Goal: Task Accomplishment & Management: Manage account settings

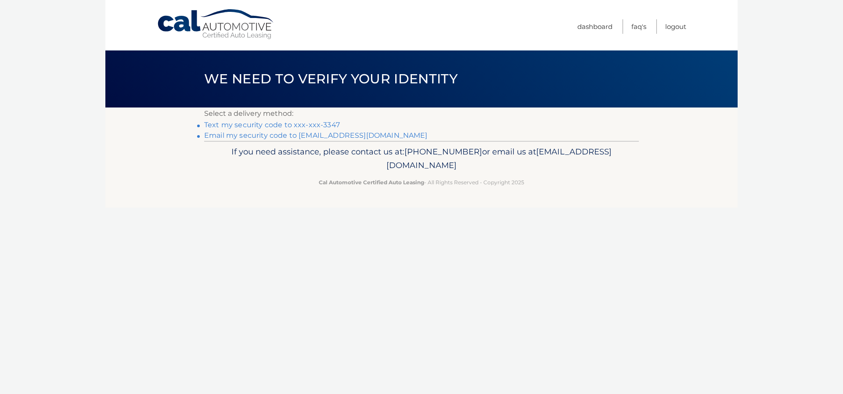
click at [265, 126] on link "Text my security code to xxx-xxx-3347" at bounding box center [272, 125] width 136 height 8
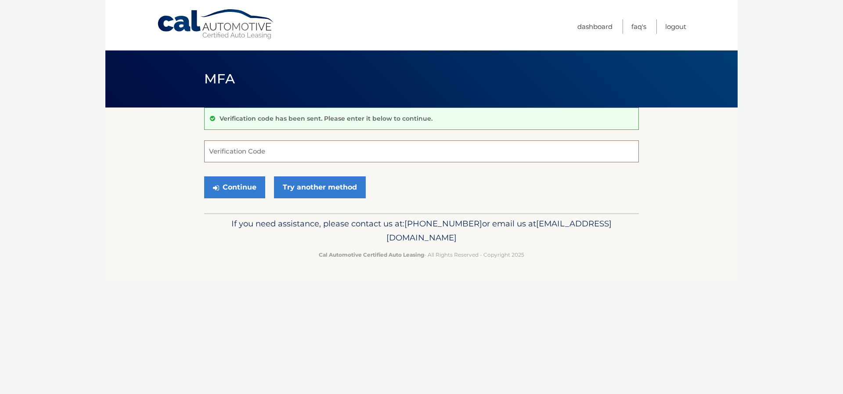
click at [338, 153] on input "Verification Code" at bounding box center [421, 152] width 435 height 22
type input "937252"
click at [238, 190] on button "Continue" at bounding box center [234, 188] width 61 height 22
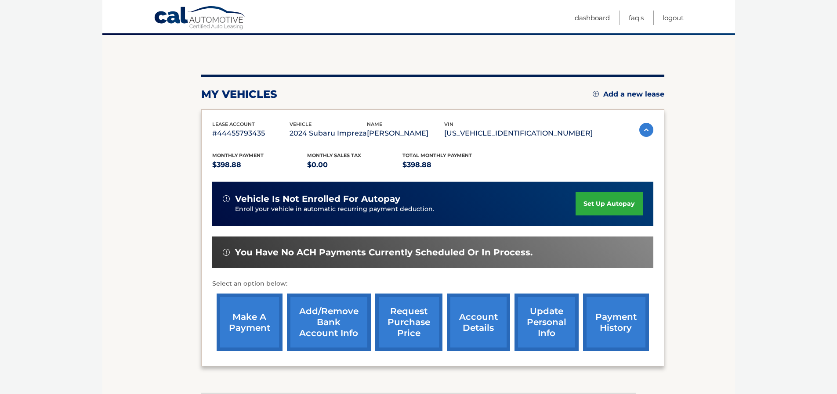
scroll to position [88, 0]
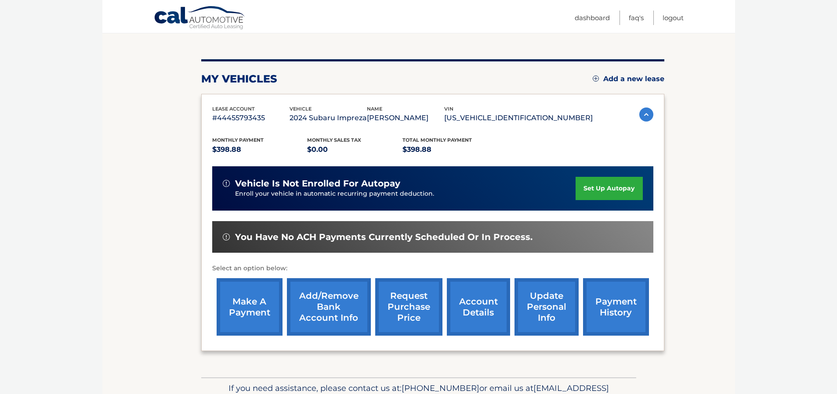
click at [246, 302] on link "make a payment" at bounding box center [250, 308] width 66 height 58
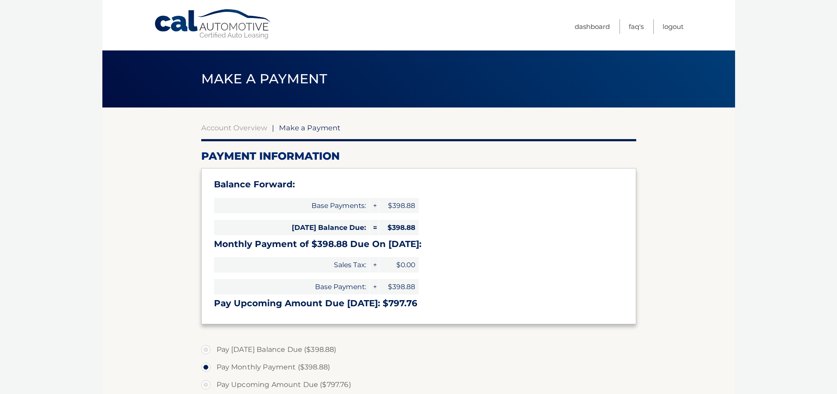
select select "YTU2ZGFlYzgtMzcyZS00M2QyLWFjZjYtODM3MzI4ZWE5NjFj"
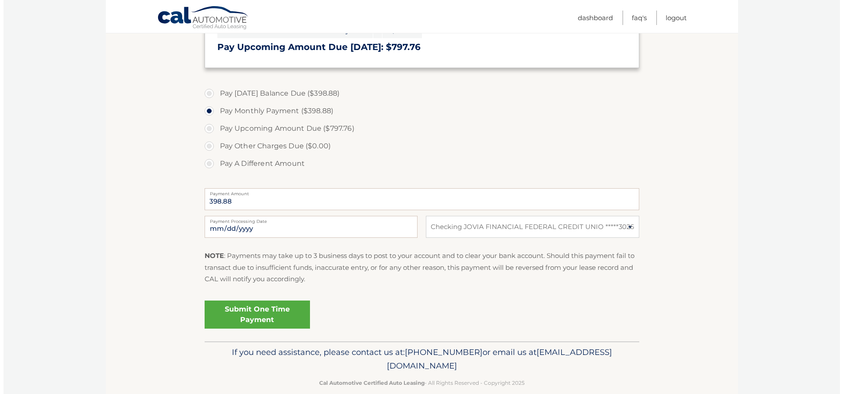
scroll to position [271, 0]
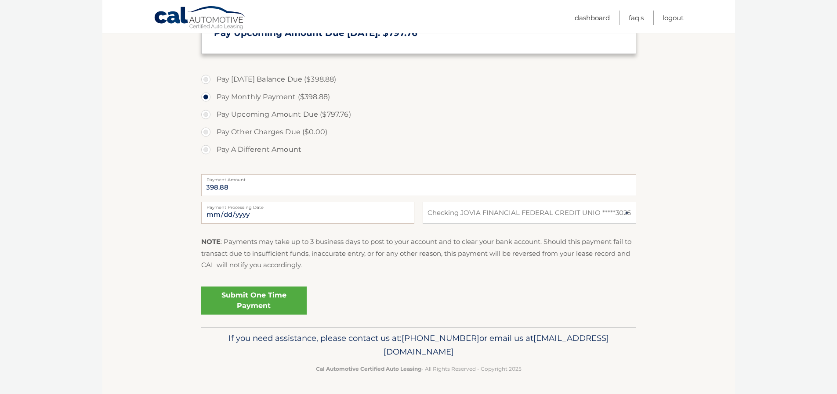
click at [246, 299] on link "Submit One Time Payment" at bounding box center [253, 301] width 105 height 28
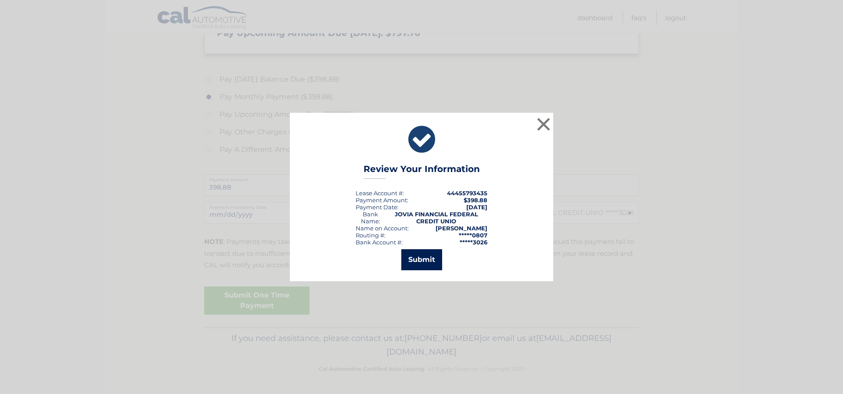
click at [427, 260] on button "Submit" at bounding box center [422, 260] width 41 height 21
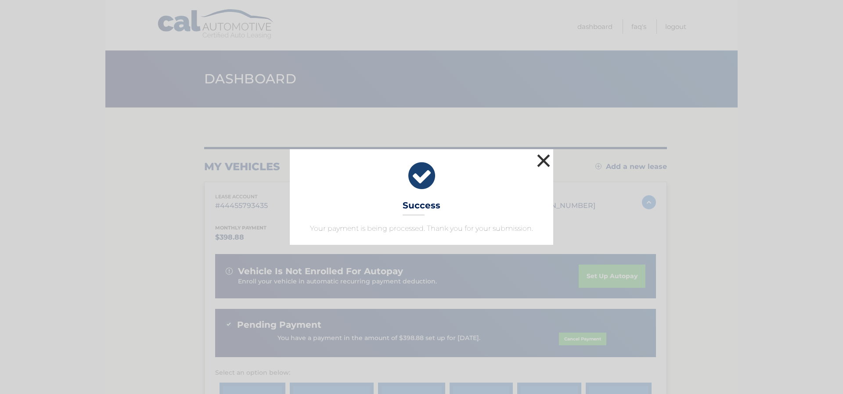
click at [542, 158] on button "×" at bounding box center [544, 161] width 18 height 18
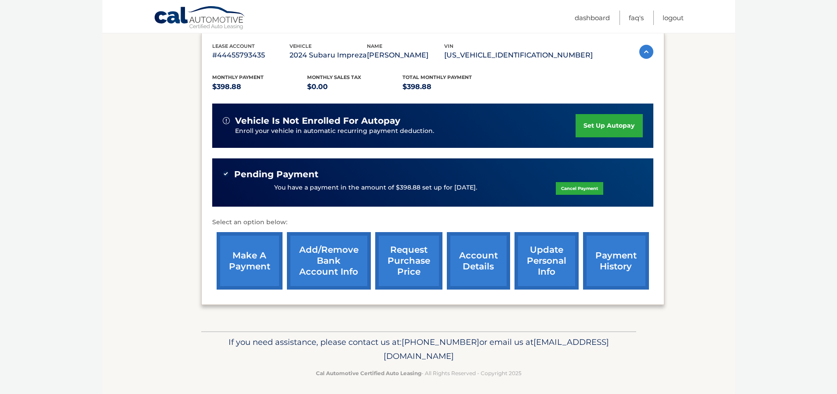
scroll to position [155, 0]
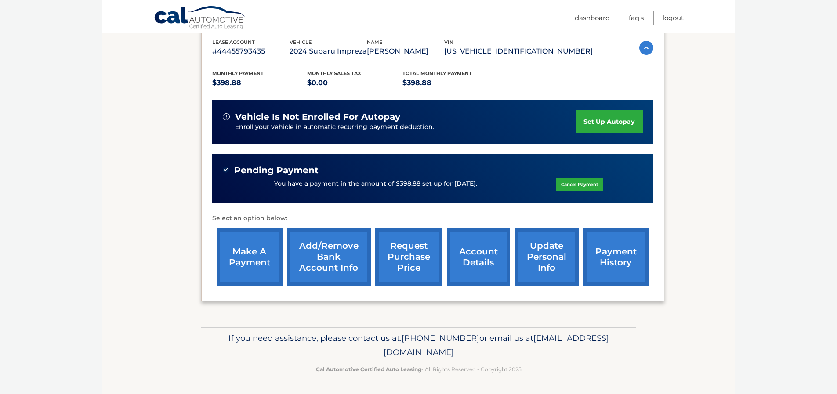
click at [620, 260] on link "payment history" at bounding box center [616, 257] width 66 height 58
